Goal: Navigation & Orientation: Find specific page/section

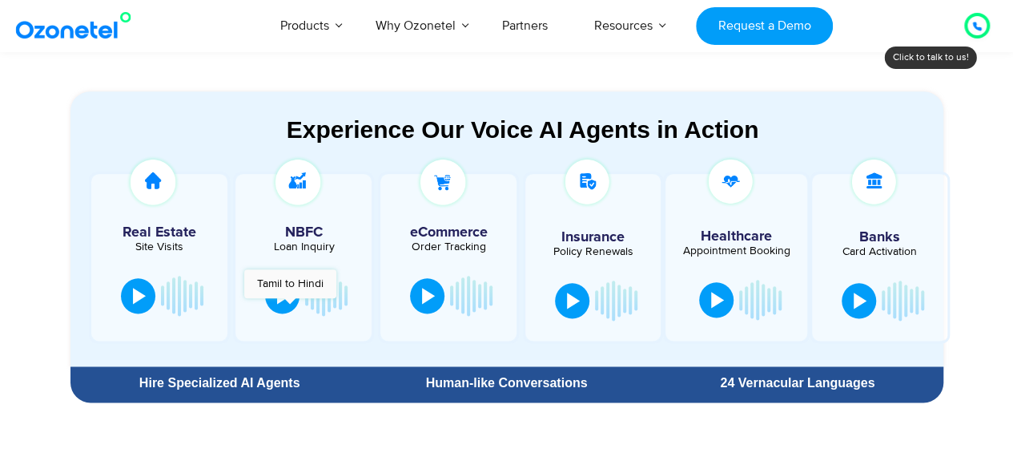
scroll to position [840, 0]
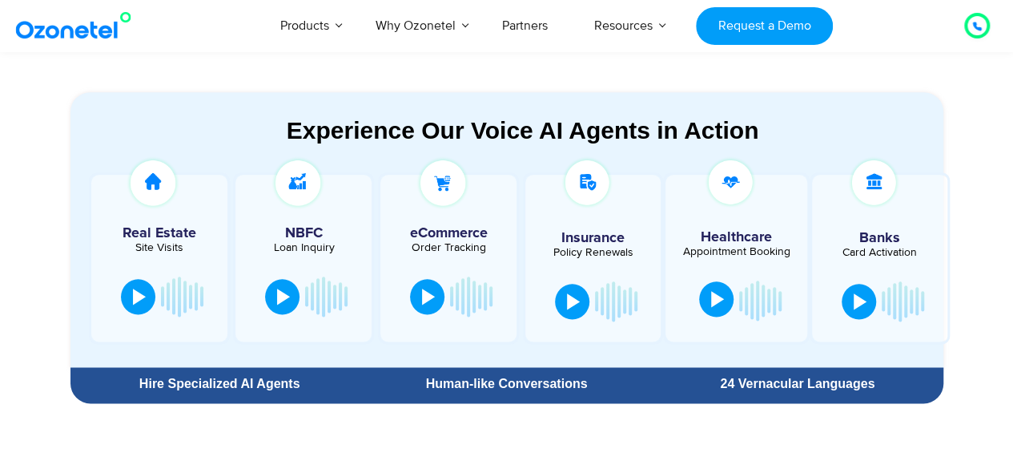
click at [719, 298] on div at bounding box center [717, 299] width 13 height 16
click at [724, 299] on button at bounding box center [715, 298] width 32 height 35
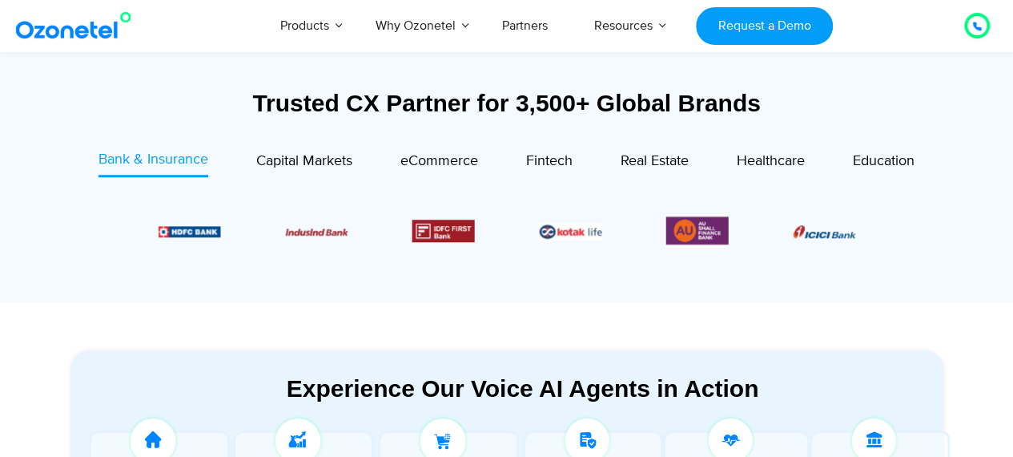
scroll to position [462, 0]
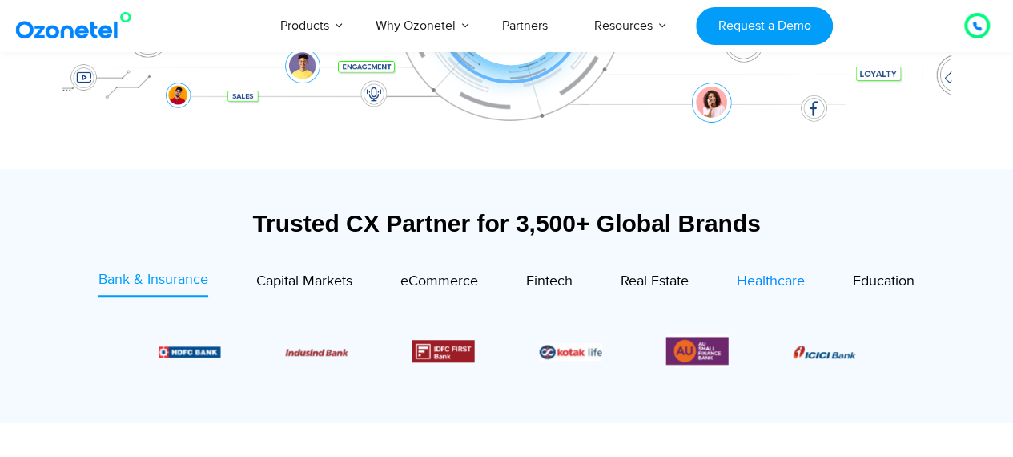
click at [779, 279] on span "Healthcare" at bounding box center [771, 281] width 68 height 18
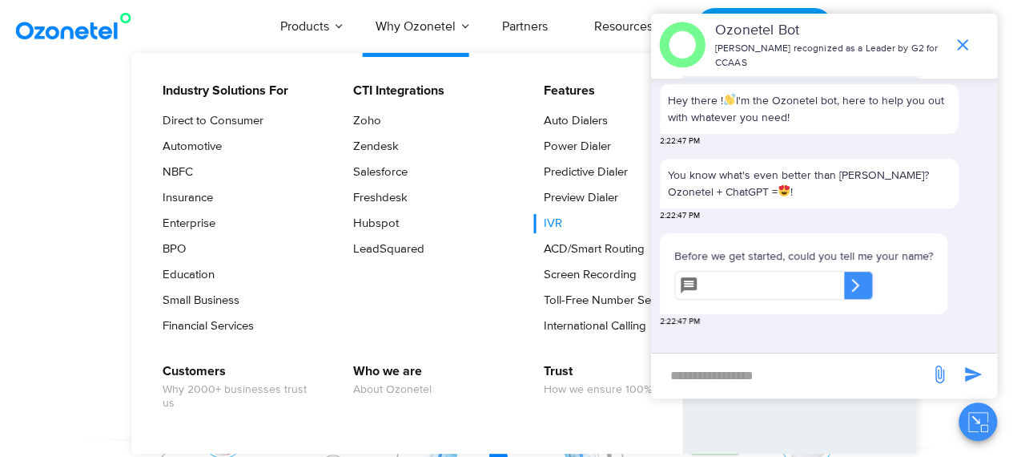
click at [553, 216] on link "IVR" at bounding box center [549, 223] width 31 height 19
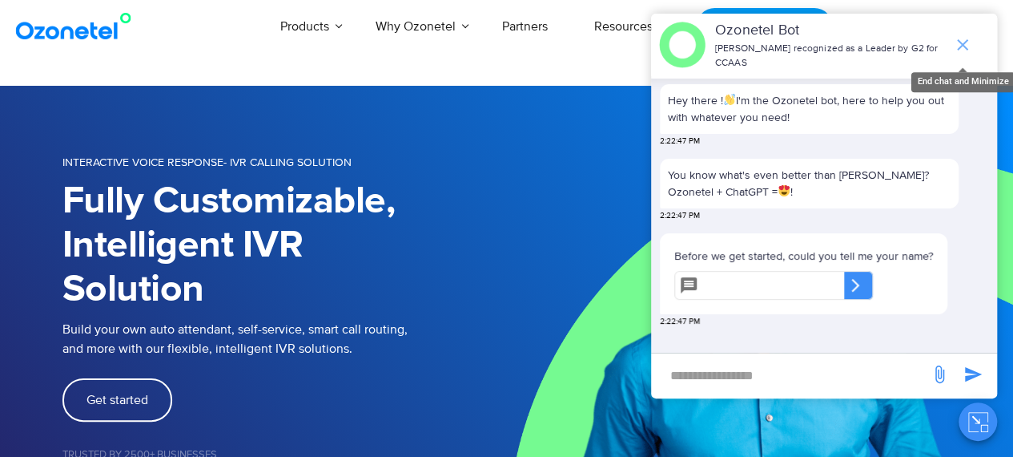
click at [964, 39] on icon "end chat or minimize" at bounding box center [962, 44] width 11 height 11
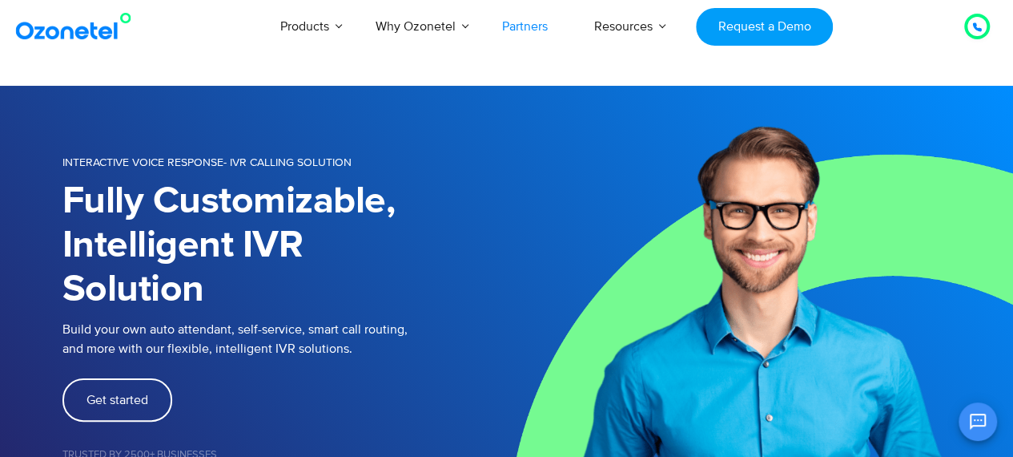
scroll to position [3, 0]
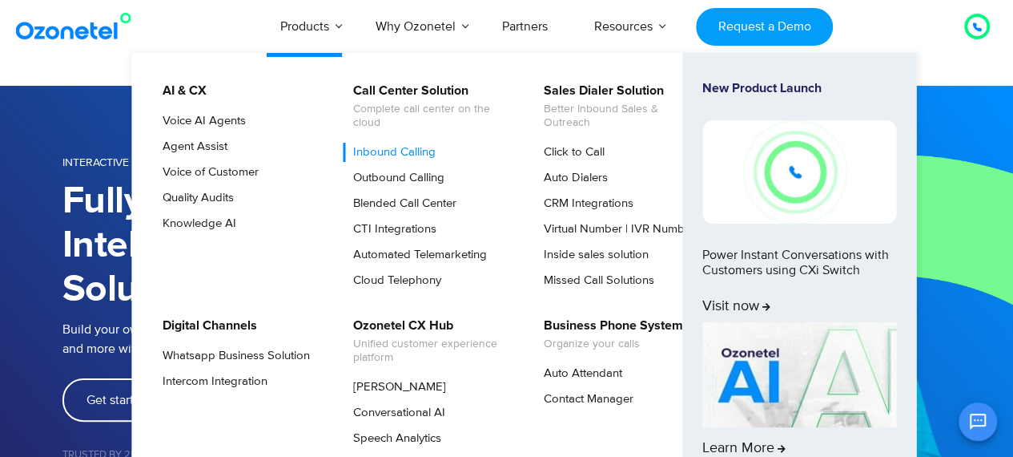
click at [421, 155] on link "Inbound Calling" at bounding box center [390, 152] width 95 height 19
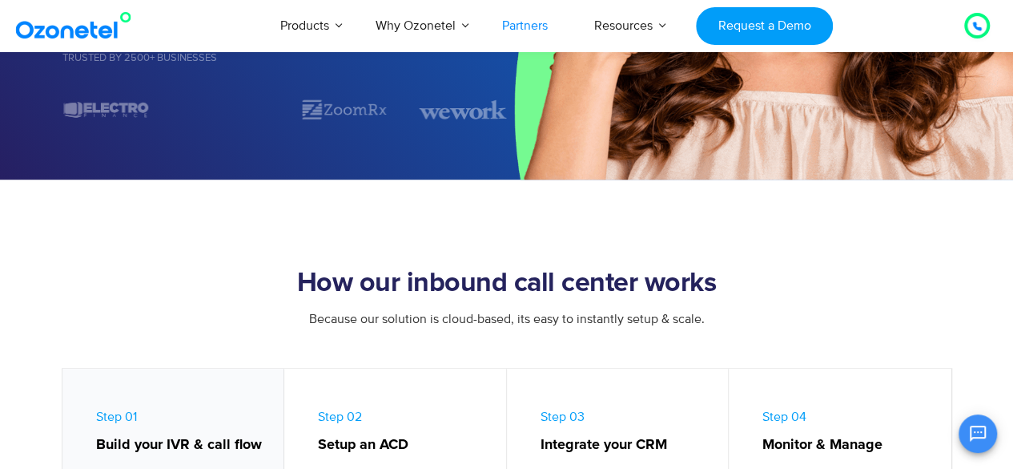
scroll to position [473, 0]
click at [549, 25] on link "Partners" at bounding box center [525, 25] width 92 height 53
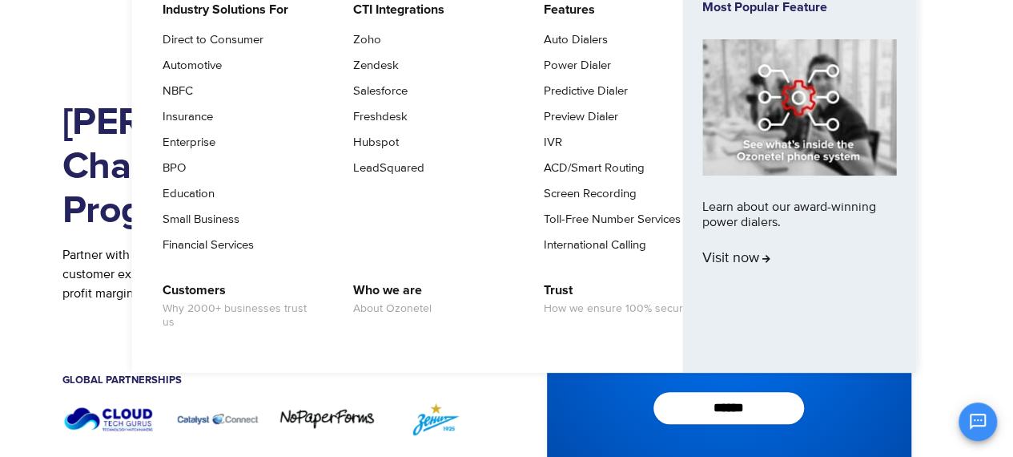
scroll to position [82, 0]
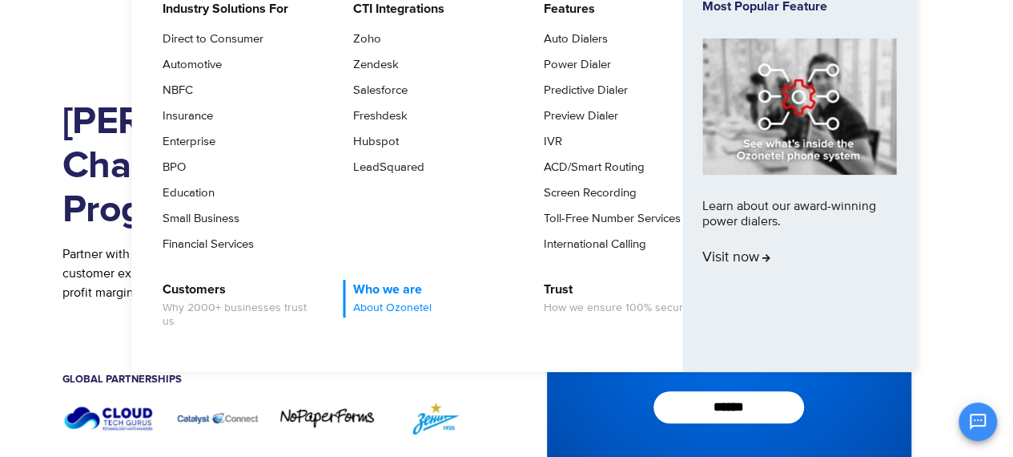
click at [397, 286] on link "Who we are About Ozonetel" at bounding box center [388, 299] width 91 height 38
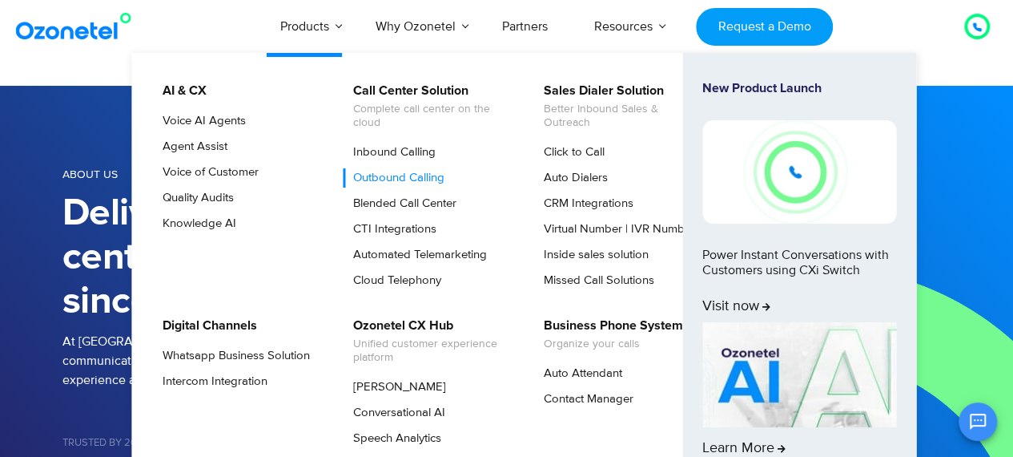
click at [425, 175] on link "Outbound Calling" at bounding box center [395, 177] width 104 height 19
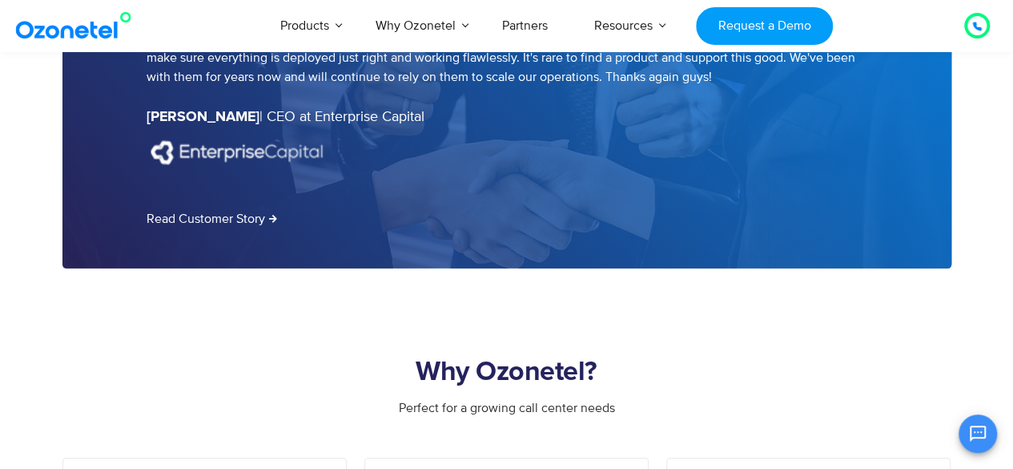
scroll to position [2240, 0]
